Goal: Find specific page/section: Find specific page/section

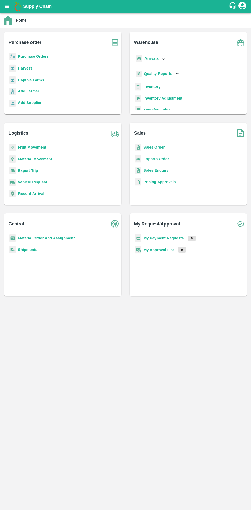
click at [24, 6] on b "Supply Chain" at bounding box center [37, 6] width 29 height 5
click at [10, 7] on button "open drawer" at bounding box center [7, 7] width 12 height 12
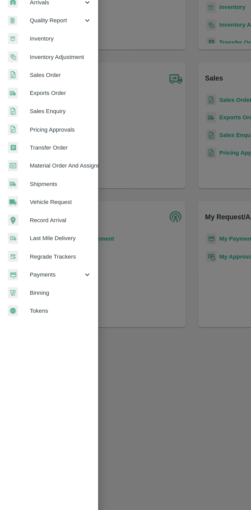
click at [37, 263] on span "Payments" at bounding box center [36, 262] width 35 height 6
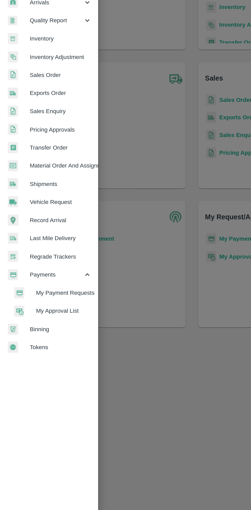
click at [42, 276] on span "My Payment Requests" at bounding box center [42, 274] width 36 height 6
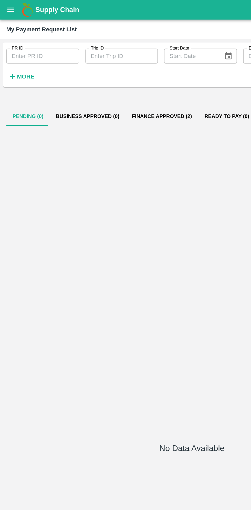
click at [103, 73] on button "Finance Approved (2)" at bounding box center [105, 76] width 47 height 12
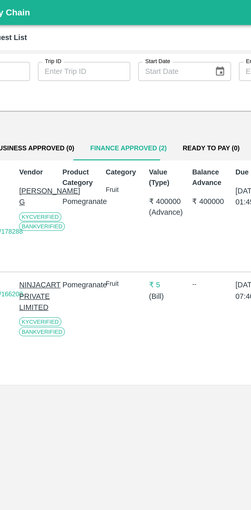
scroll to position [0, 3]
